Goal: Information Seeking & Learning: Learn about a topic

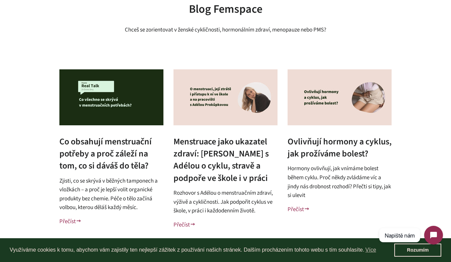
scroll to position [2927, 0]
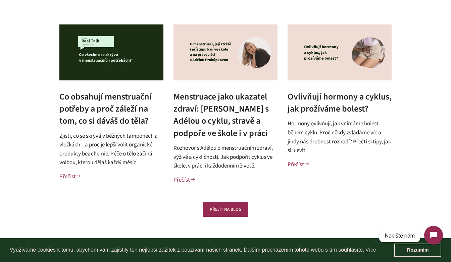
click at [237, 80] on img at bounding box center [225, 52] width 104 height 56
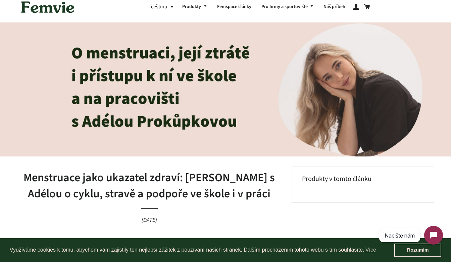
scroll to position [14, 0]
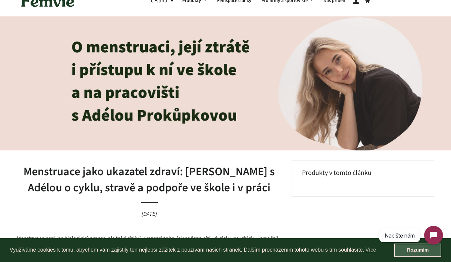
click at [402, 249] on link "Rozumím" at bounding box center [417, 250] width 47 height 13
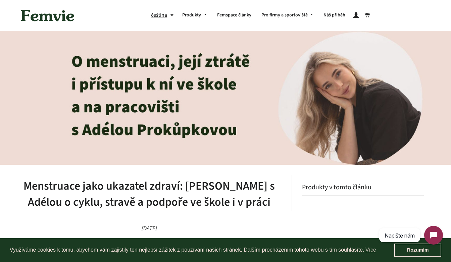
scroll to position [0, 0]
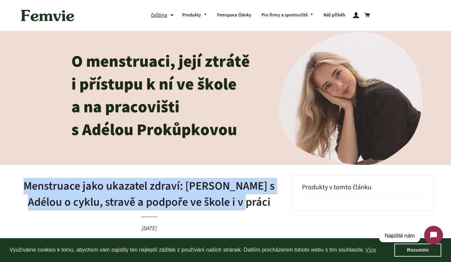
drag, startPoint x: 18, startPoint y: 183, endPoint x: 246, endPoint y: 199, distance: 228.2
click at [246, 199] on h1 "Menstruace jako ukazatel zdraví: [PERSON_NAME] s Adélou o cyklu, stravě a podpo…" at bounding box center [149, 194] width 265 height 32
copy h1 "Menstruace jako ukazatel zdraví: [PERSON_NAME] s Adélou o cyklu, stravě a podpo…"
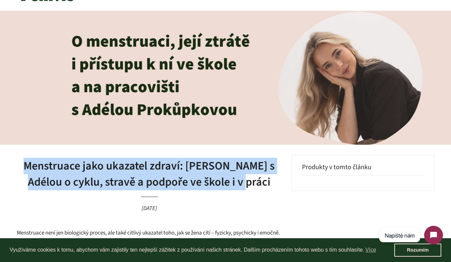
click at [222, 83] on img at bounding box center [225, 78] width 451 height 134
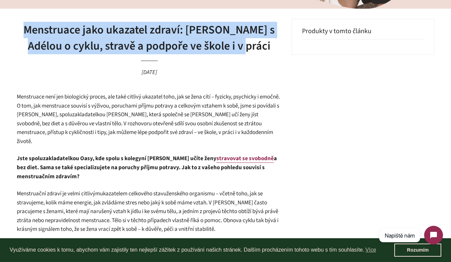
scroll to position [172, 0]
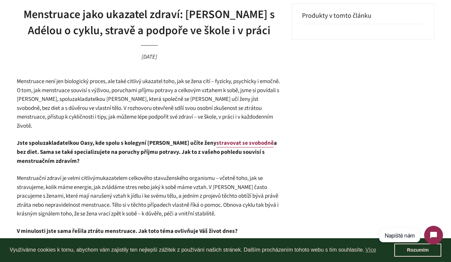
click at [218, 110] on span "Menstruace není jen biologický proces, ale také citlivý ukazatel toho, jak se ž…" at bounding box center [148, 103] width 263 height 53
click at [229, 139] on link "stravovat se svobodně" at bounding box center [244, 143] width 57 height 8
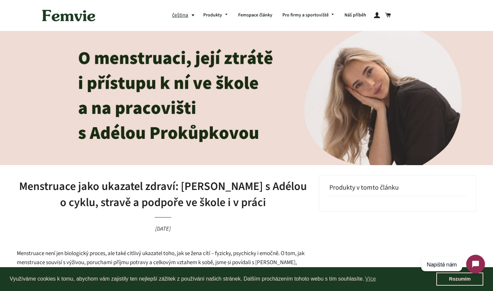
scroll to position [0, 0]
click at [449, 262] on link "Rozumím" at bounding box center [459, 278] width 47 height 13
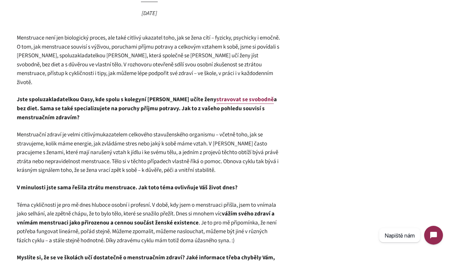
scroll to position [219, 0]
